Goal: Contribute content: Contribute content

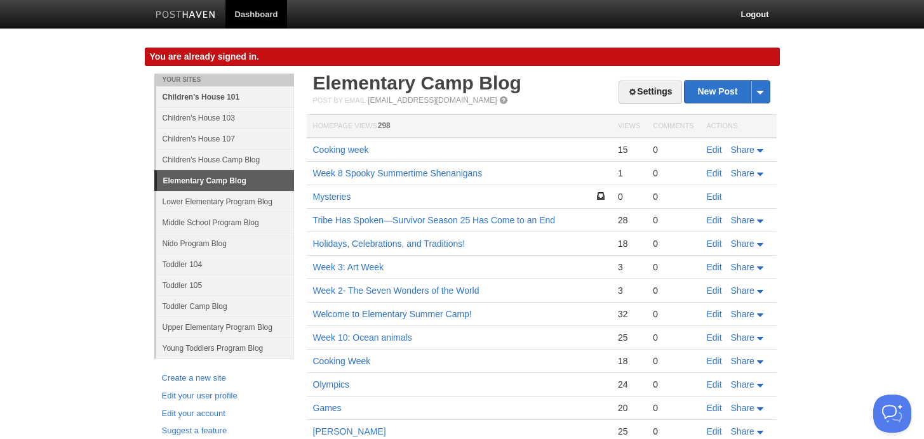
click at [217, 98] on link "Children's House 101" at bounding box center [225, 96] width 138 height 21
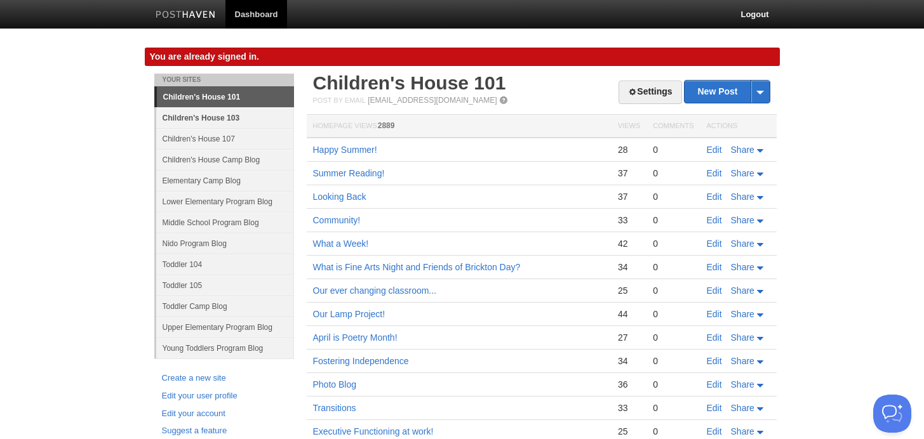
click at [233, 119] on link "Children's House 103" at bounding box center [225, 117] width 138 height 21
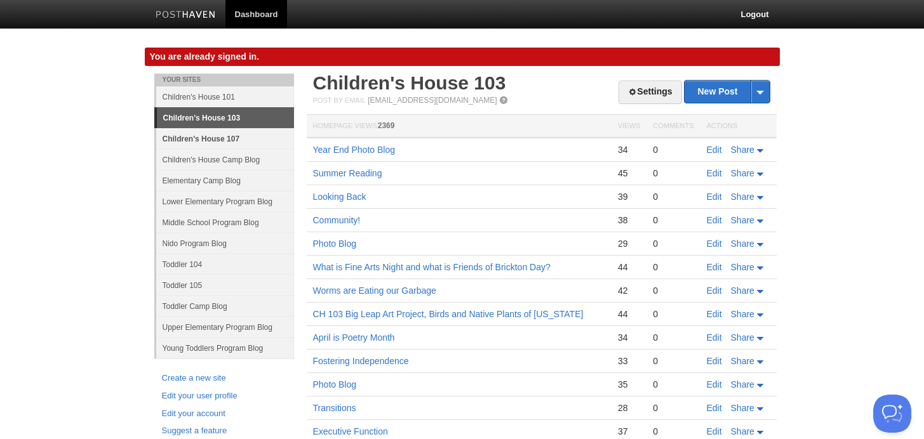
click at [228, 136] on link "Children's House 107" at bounding box center [225, 138] width 138 height 21
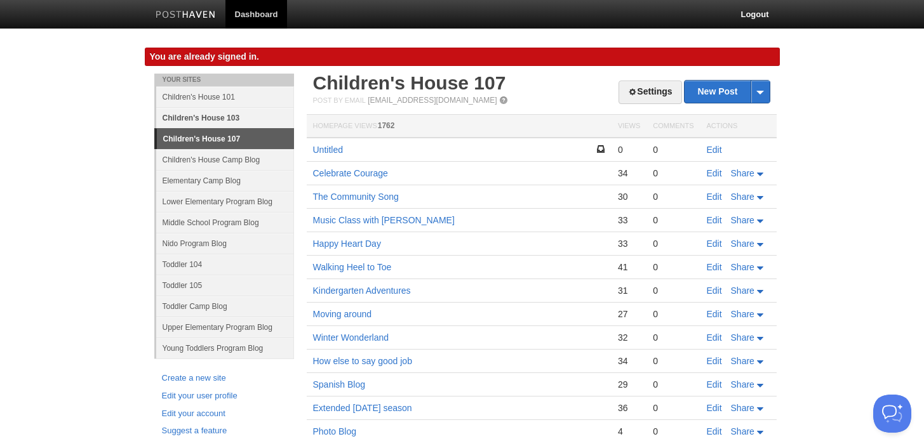
click at [220, 121] on link "Children's House 103" at bounding box center [225, 117] width 138 height 21
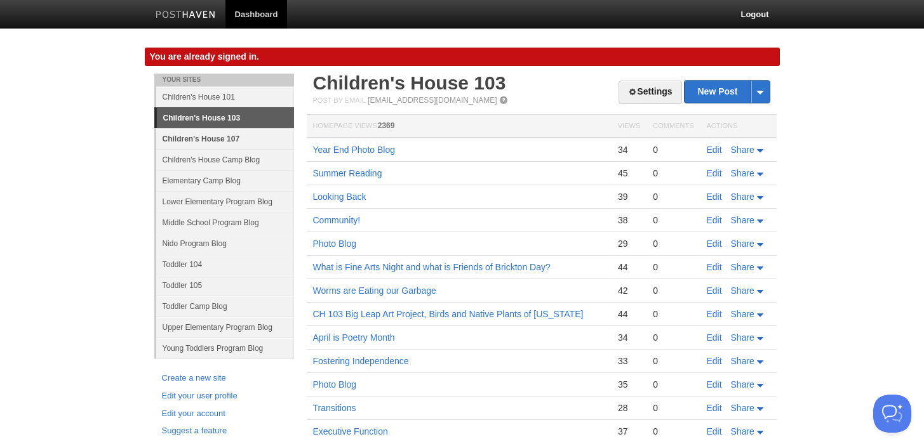
click at [225, 138] on link "Children's House 107" at bounding box center [225, 138] width 138 height 21
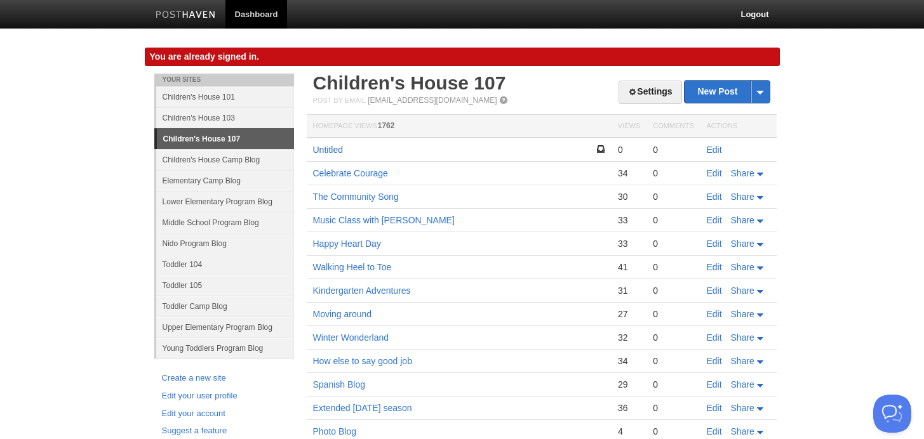
click at [335, 152] on link "Untitled" at bounding box center [328, 150] width 30 height 10
click at [228, 120] on link "Children's House 103" at bounding box center [225, 117] width 138 height 21
click at [193, 98] on link "Children's House 101" at bounding box center [225, 96] width 138 height 21
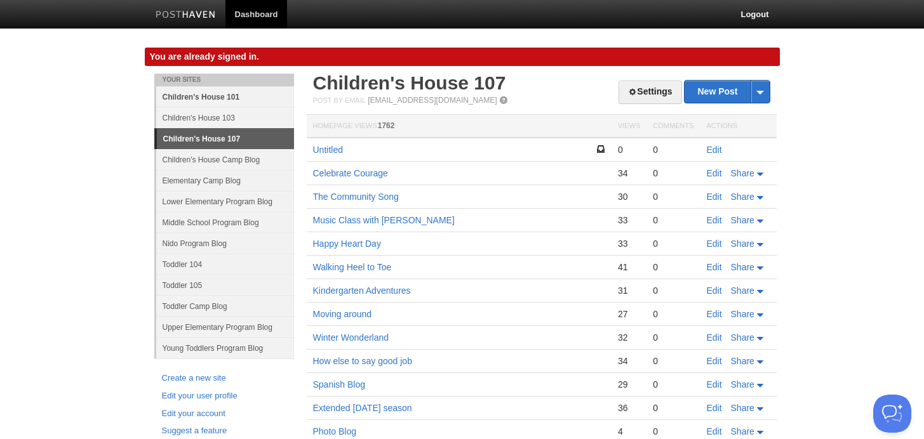
click at [193, 98] on link "Children's House 101" at bounding box center [225, 96] width 138 height 21
click at [208, 116] on link "Children's House 103" at bounding box center [225, 117] width 138 height 21
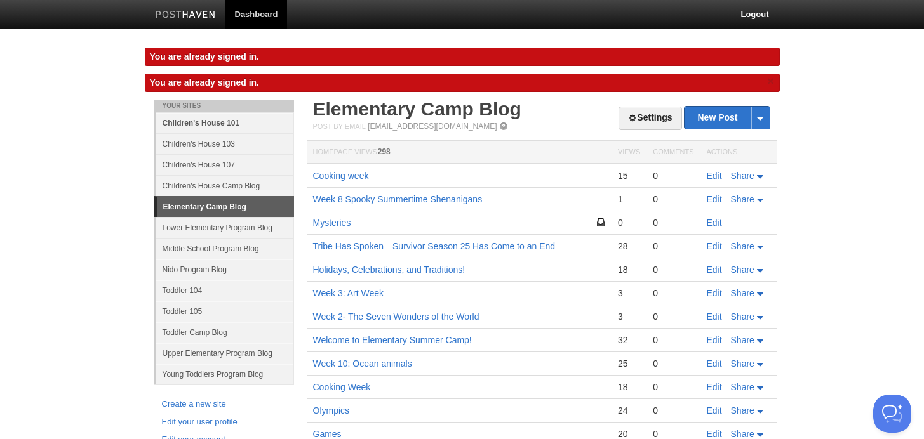
click at [231, 124] on link "Children's House 101" at bounding box center [225, 122] width 138 height 21
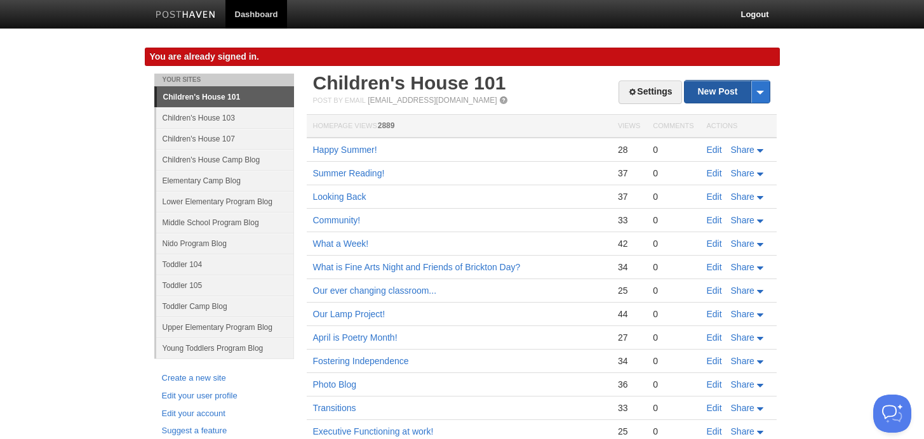
click at [712, 95] on link "New Post" at bounding box center [727, 92] width 84 height 22
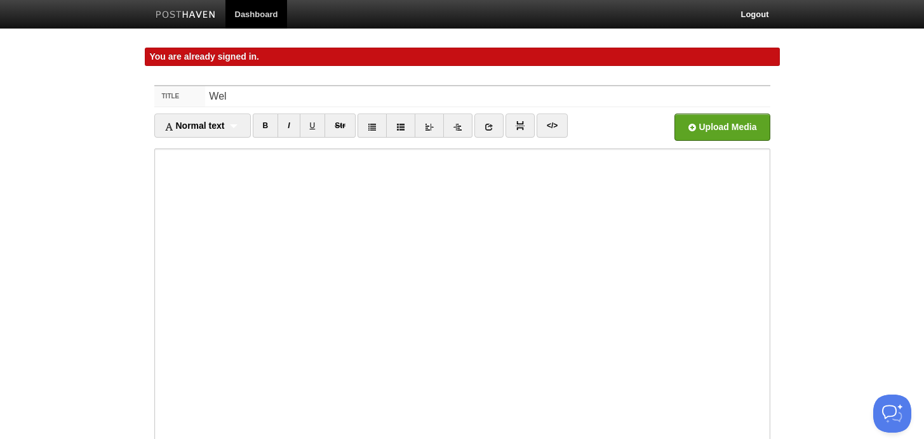
click at [712, 95] on input "Wel" at bounding box center [487, 96] width 565 height 20
click at [712, 95] on input "Welcome" at bounding box center [487, 96] width 565 height 20
type input "\"
drag, startPoint x: 712, startPoint y: 95, endPoint x: 744, endPoint y: 83, distance: 34.8
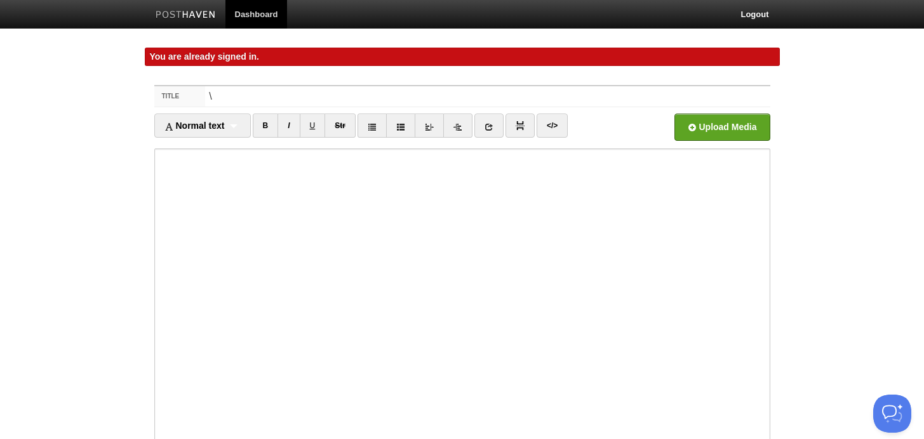
click at [744, 83] on div "Title \ Normal text Normal text Heading 1 Heading 2 Heading 3 B I U Str" at bounding box center [462, 319] width 635 height 490
type input "E"
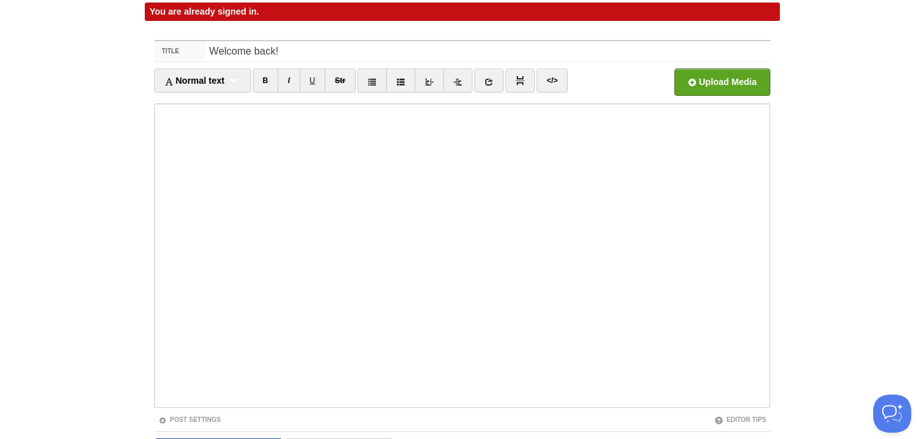
scroll to position [52, 0]
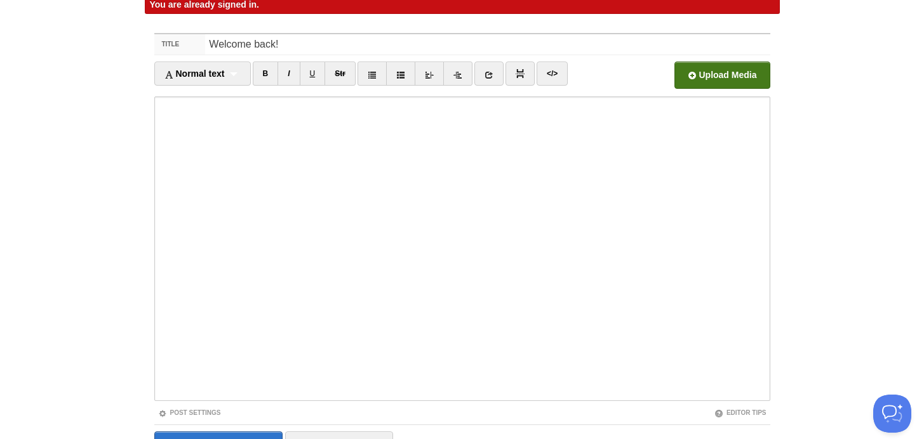
type input "Welcome back!"
click at [708, 77] on input "file" at bounding box center [338, 78] width 961 height 65
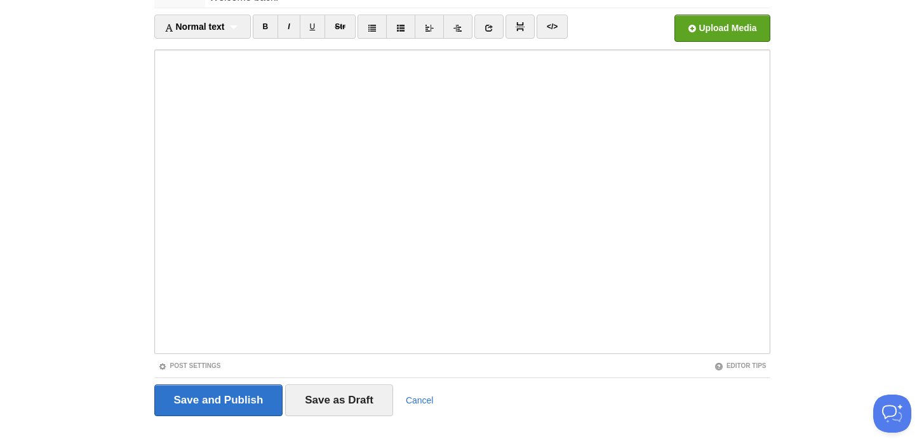
scroll to position [123, 0]
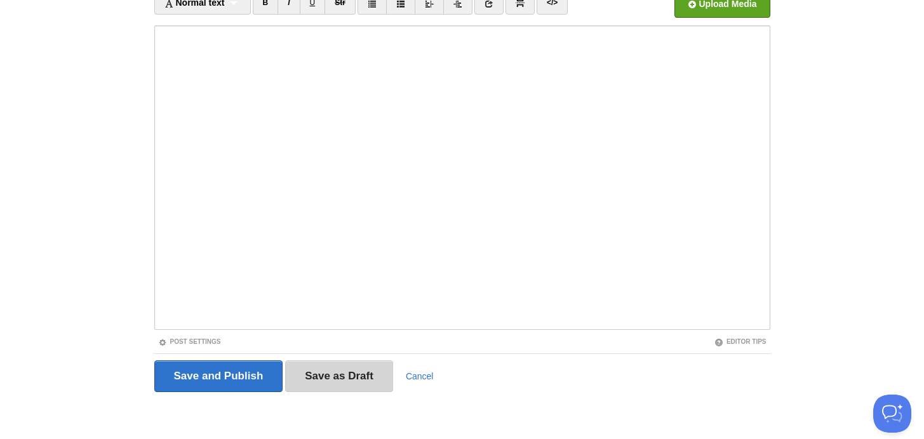
click at [336, 378] on input "Save as Draft" at bounding box center [339, 377] width 108 height 32
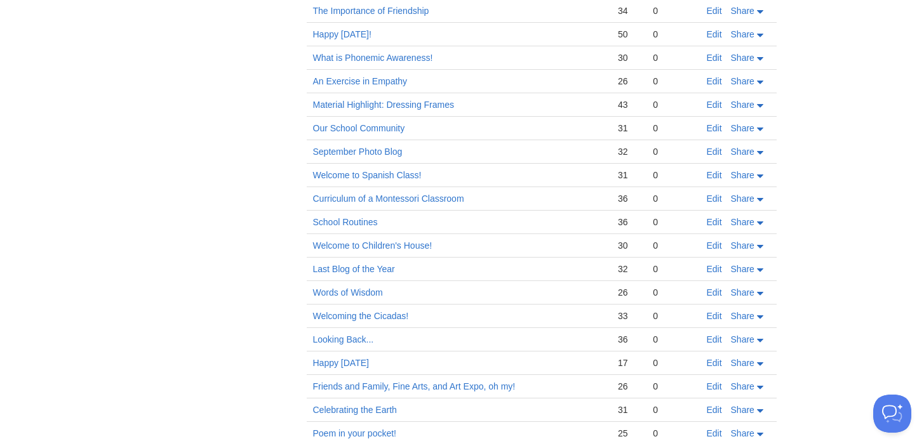
scroll to position [845, 0]
click at [362, 242] on link "Welcome to Children's House!" at bounding box center [372, 245] width 119 height 10
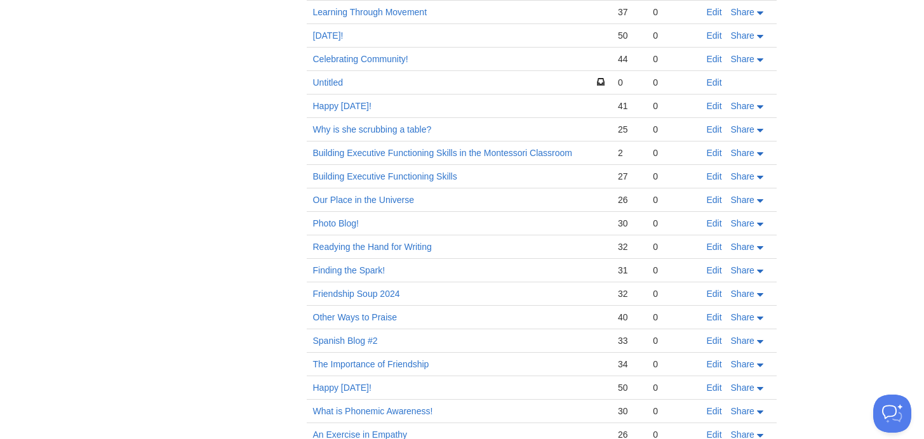
scroll to position [0, 0]
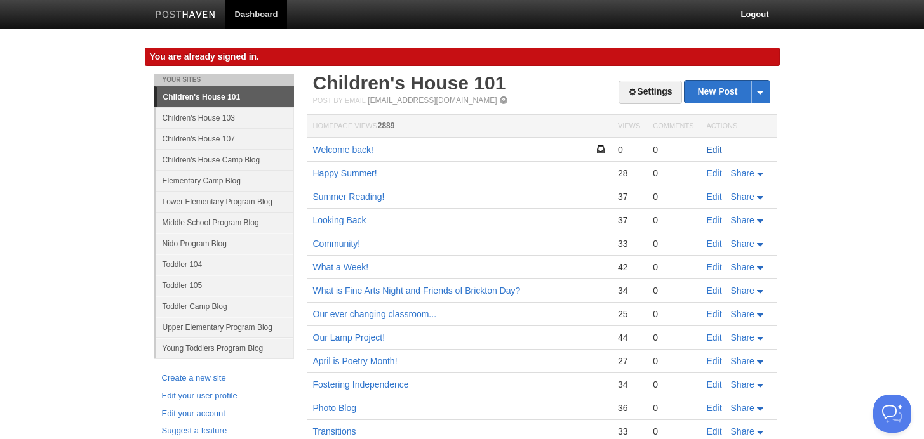
click at [710, 149] on link "Edit" at bounding box center [714, 150] width 15 height 10
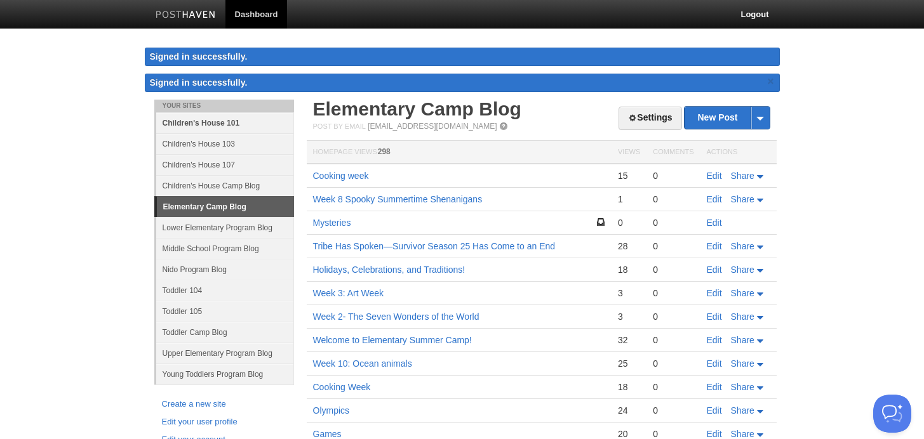
click at [231, 122] on link "Children's House 101" at bounding box center [225, 122] width 138 height 21
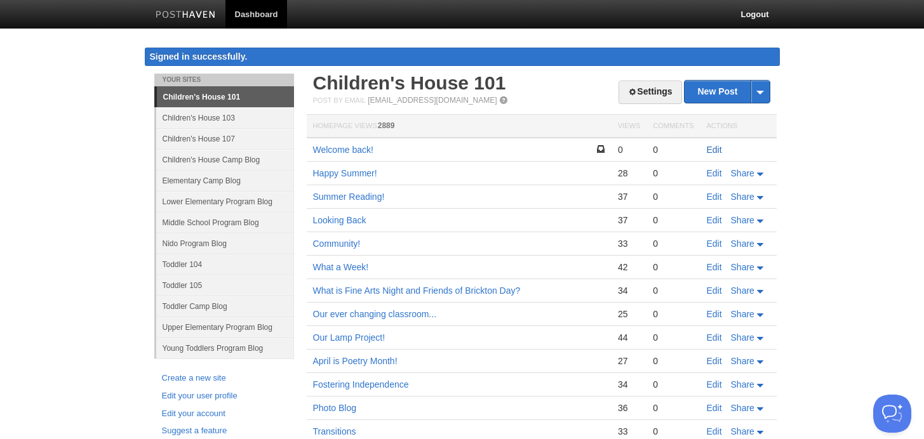
click at [715, 145] on link "Edit" at bounding box center [714, 150] width 15 height 10
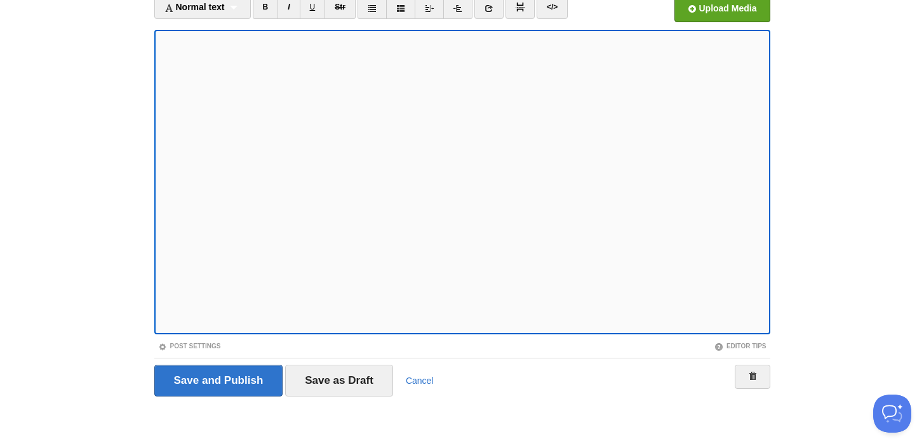
scroll to position [123, 0]
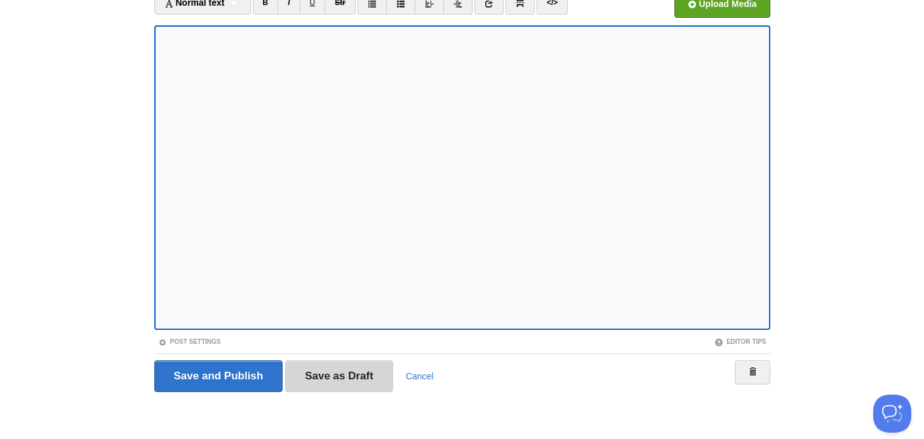
click at [329, 376] on input "Save as Draft" at bounding box center [339, 377] width 108 height 32
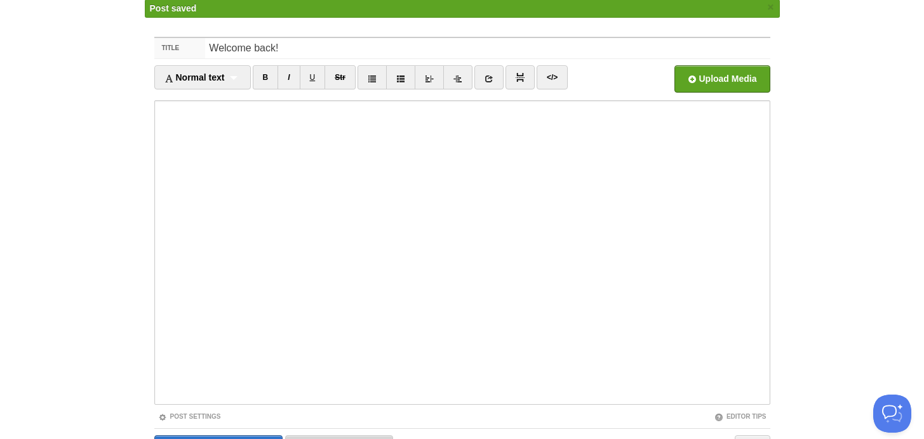
scroll to position [74, 0]
